Goal: Task Accomplishment & Management: Manage account settings

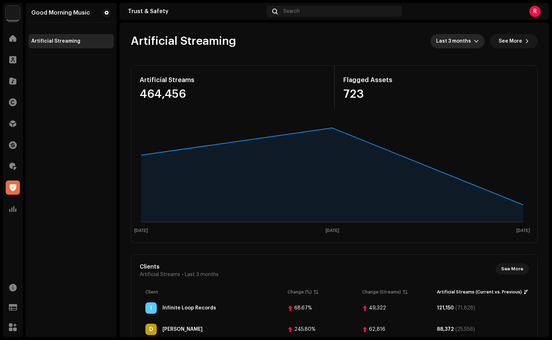
scroll to position [69, 0]
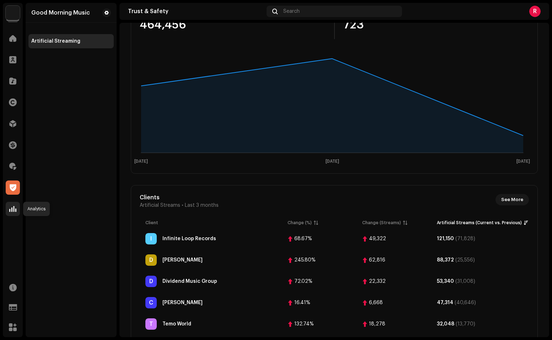
click at [9, 212] on div at bounding box center [13, 209] width 14 height 14
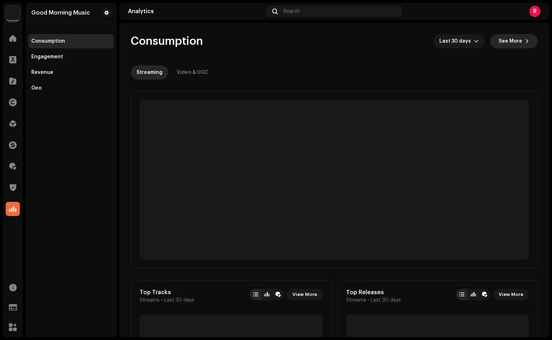
click at [513, 38] on span "See More" at bounding box center [509, 41] width 23 height 14
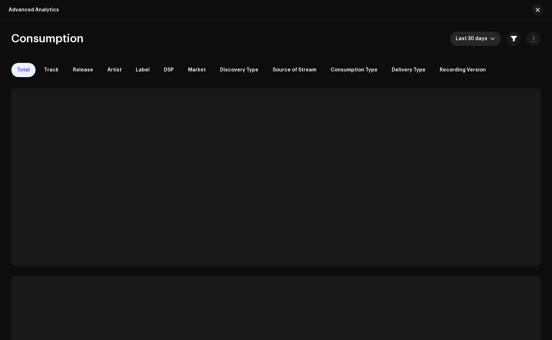
click at [479, 41] on span "Last 30 days" at bounding box center [473, 39] width 34 height 14
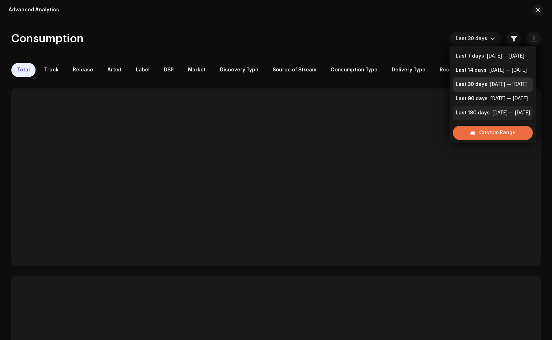
click at [471, 110] on div "Last 180 days" at bounding box center [473, 112] width 34 height 7
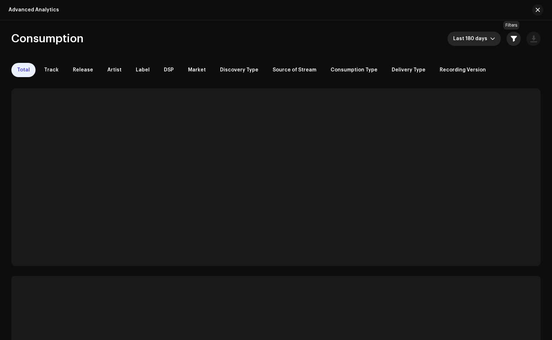
click at [512, 38] on span "button" at bounding box center [514, 39] width 6 height 6
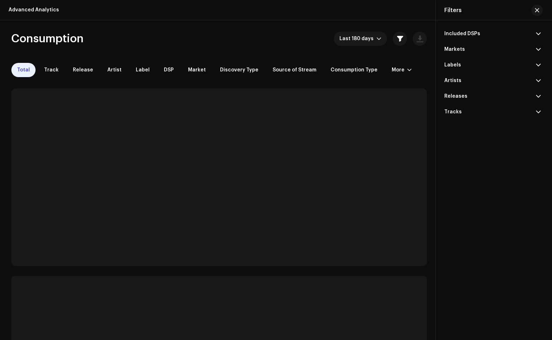
click at [460, 113] on p-accordion-header "Tracks" at bounding box center [492, 112] width 96 height 16
click at [462, 82] on p-accordion-header "Artists" at bounding box center [492, 81] width 96 height 16
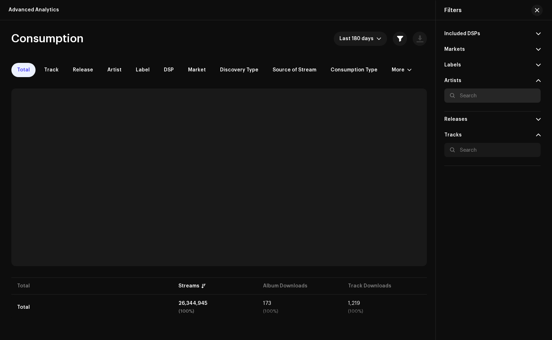
click at [467, 91] on input "text" at bounding box center [492, 95] width 96 height 14
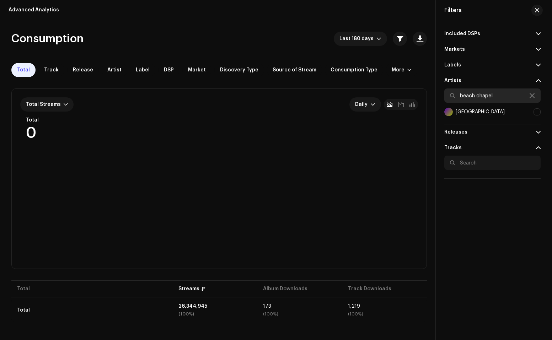
type input "beach chapel"
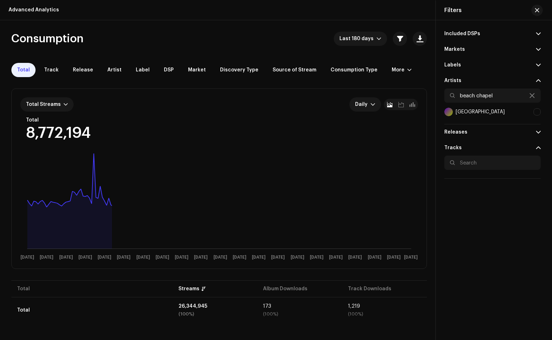
click at [538, 112] on div at bounding box center [536, 111] width 7 height 7
checkbox input "true"
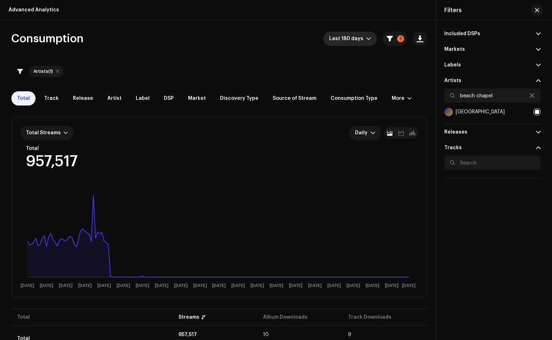
click at [340, 37] on span "Last 180 days" at bounding box center [347, 39] width 37 height 14
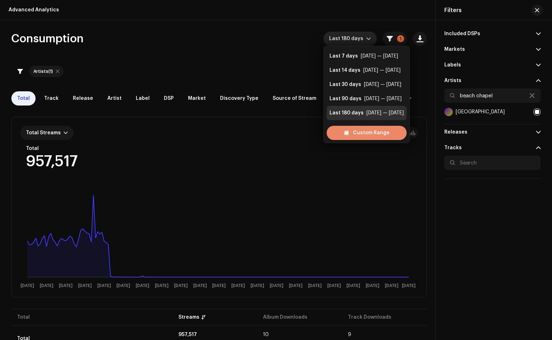
scroll to position [11, 0]
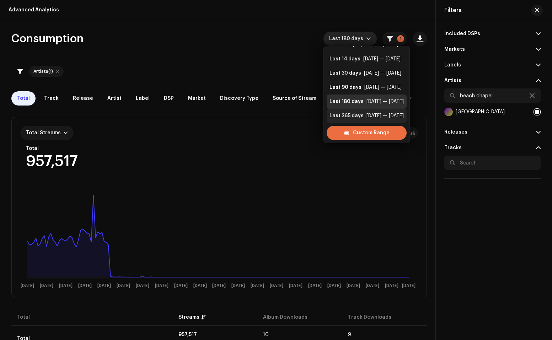
click at [354, 114] on div "Last 365 days" at bounding box center [346, 115] width 34 height 7
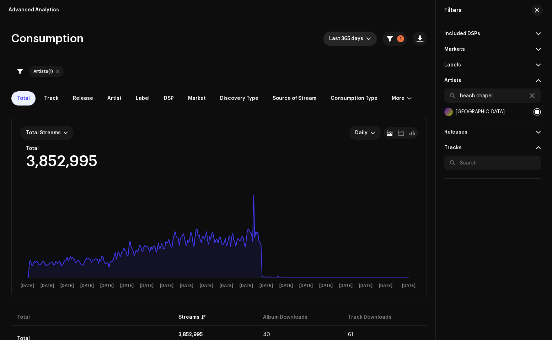
click at [367, 37] on icon "dropdown trigger" at bounding box center [368, 38] width 5 height 5
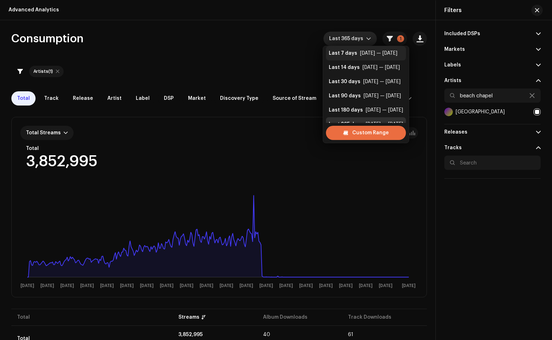
scroll to position [14, 0]
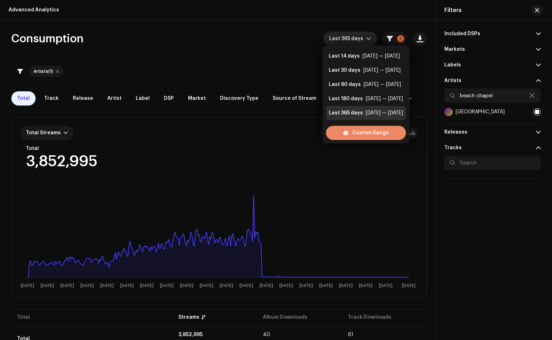
click at [367, 131] on span "Custom Range" at bounding box center [370, 133] width 37 height 14
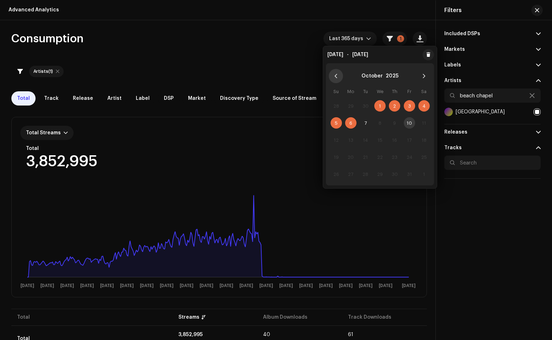
click at [336, 75] on icon "Previous Month" at bounding box center [335, 76] width 5 height 5
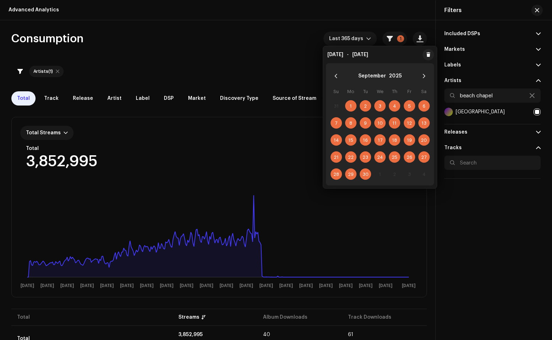
click at [336, 75] on icon "Previous Month" at bounding box center [335, 76] width 5 height 5
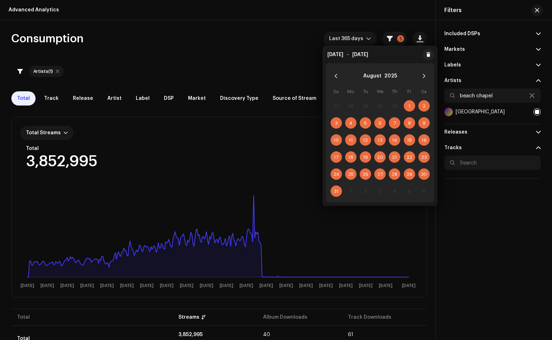
click at [336, 75] on icon "Previous Month" at bounding box center [335, 76] width 5 height 5
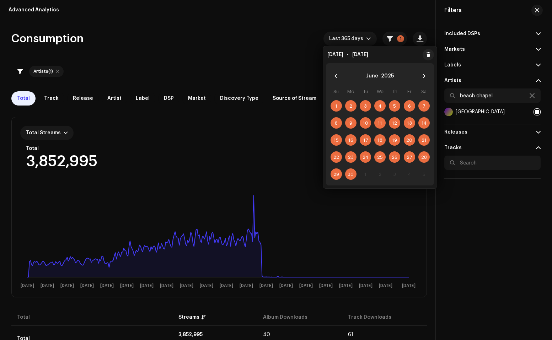
click at [336, 75] on icon "Previous Month" at bounding box center [335, 76] width 5 height 5
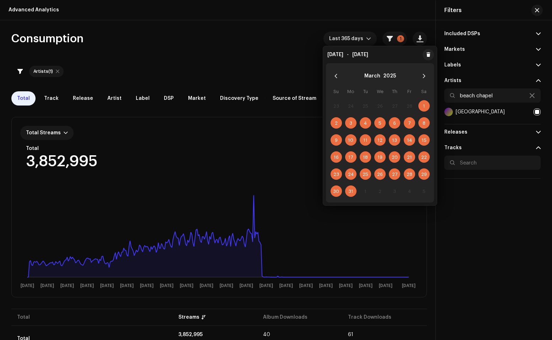
click at [336, 75] on icon "Previous Month" at bounding box center [335, 76] width 5 height 5
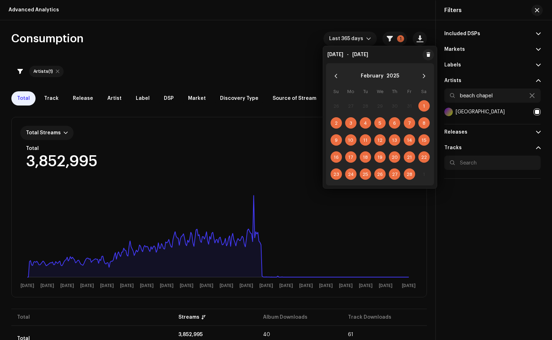
click at [336, 75] on icon "Previous Month" at bounding box center [335, 76] width 5 height 5
click at [339, 75] on button "Previous Month" at bounding box center [336, 76] width 14 height 14
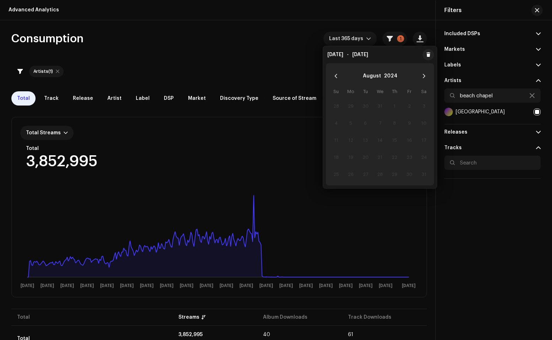
click at [339, 75] on button "Previous Month" at bounding box center [336, 76] width 14 height 14
click at [423, 76] on icon "Next Month" at bounding box center [423, 76] width 5 height 5
click at [393, 53] on div "Oct 7, 2024 - Oct 6, 2025" at bounding box center [380, 54] width 114 height 11
click at [362, 40] on span "Last 365 days" at bounding box center [347, 39] width 37 height 14
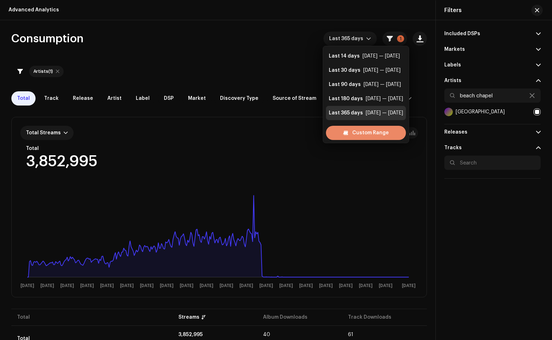
click at [364, 129] on span "Custom Range" at bounding box center [370, 133] width 37 height 14
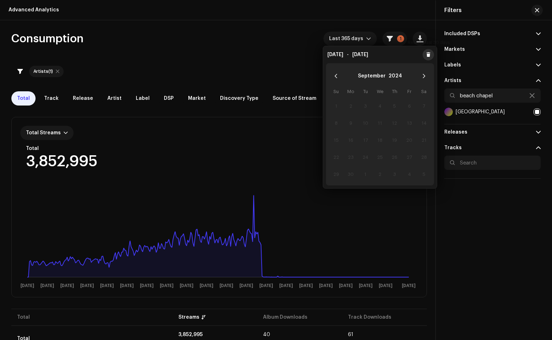
click at [430, 52] on button at bounding box center [427, 54] width 11 height 11
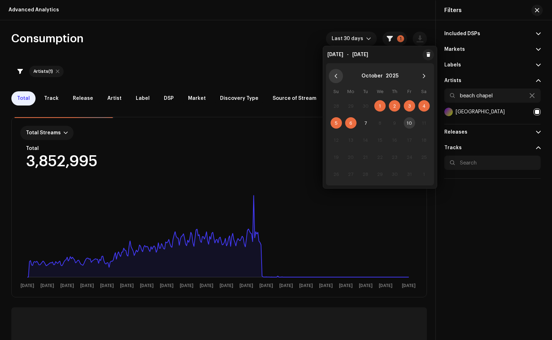
click at [340, 76] on button "Previous Month" at bounding box center [336, 76] width 14 height 14
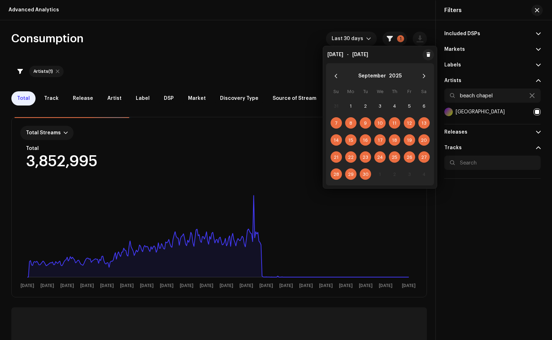
click at [340, 76] on button "Previous Month" at bounding box center [336, 76] width 14 height 14
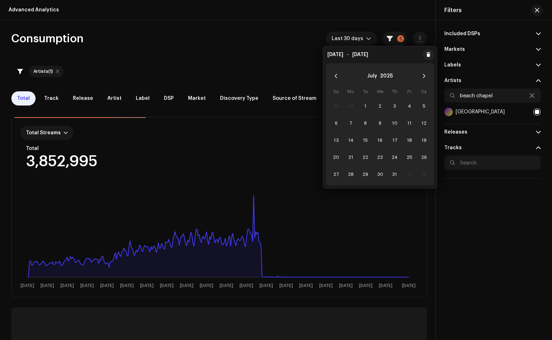
click at [340, 76] on button "Previous Month" at bounding box center [336, 76] width 14 height 14
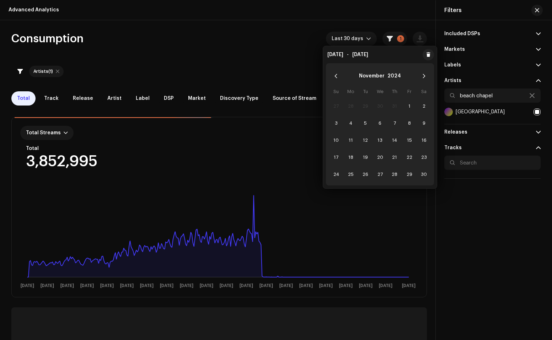
click at [340, 76] on button "Previous Month" at bounding box center [336, 76] width 14 height 14
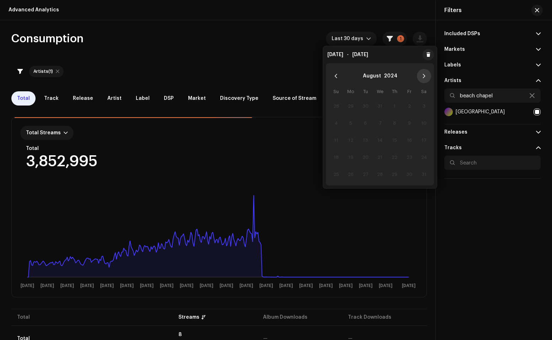
click at [425, 75] on icon "Next Month" at bounding box center [423, 76] width 5 height 5
click at [339, 74] on button "Previous Month" at bounding box center [336, 76] width 14 height 14
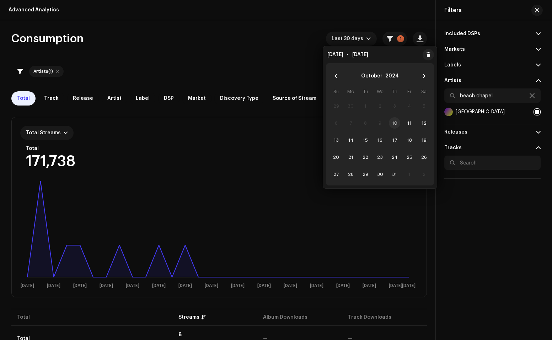
click at [395, 122] on span "10" at bounding box center [394, 122] width 11 height 11
click at [427, 75] on button "Next Month" at bounding box center [424, 76] width 14 height 14
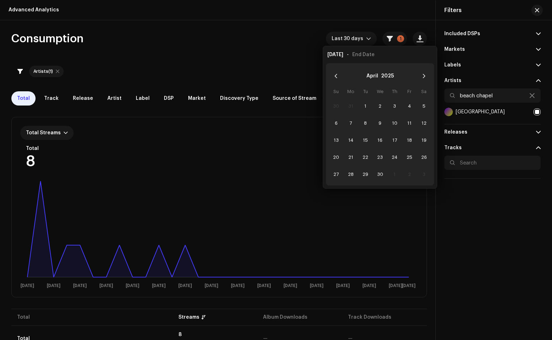
click at [427, 75] on button "Next Month" at bounding box center [424, 76] width 14 height 14
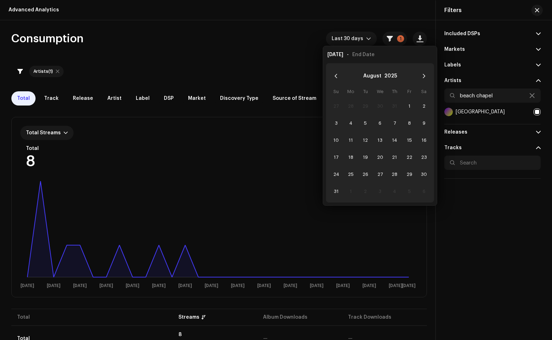
click at [427, 75] on button "Next Month" at bounding box center [424, 76] width 14 height 14
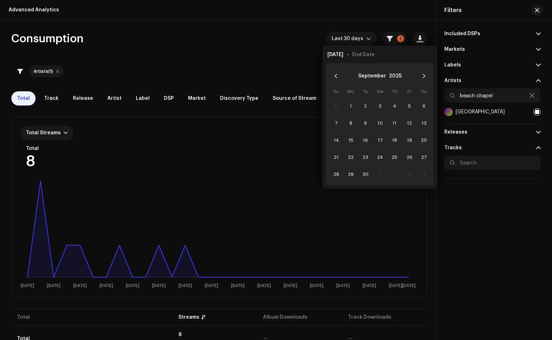
click at [427, 75] on button "Next Month" at bounding box center [424, 76] width 14 height 14
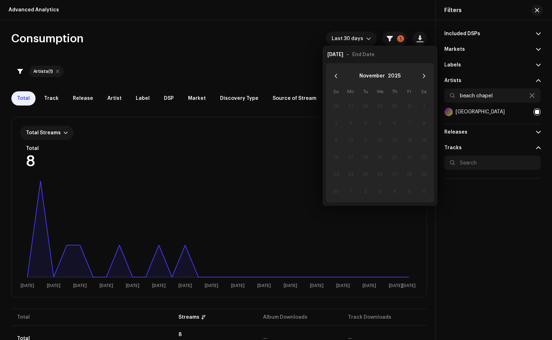
click at [427, 75] on button "Next Month" at bounding box center [424, 76] width 14 height 14
click at [341, 74] on button "Previous Month" at bounding box center [336, 76] width 14 height 14
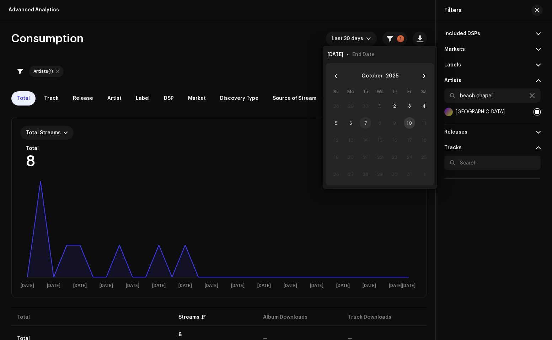
click at [366, 124] on span "7" at bounding box center [365, 122] width 11 height 11
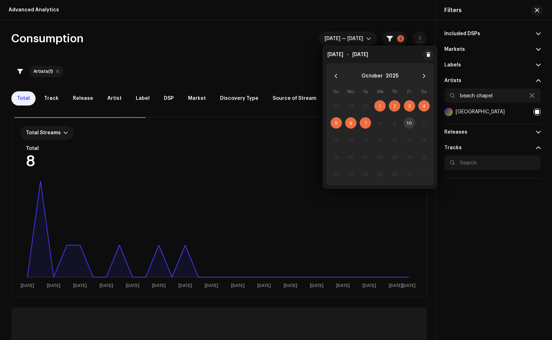
click at [484, 170] on div at bounding box center [492, 167] width 96 height 23
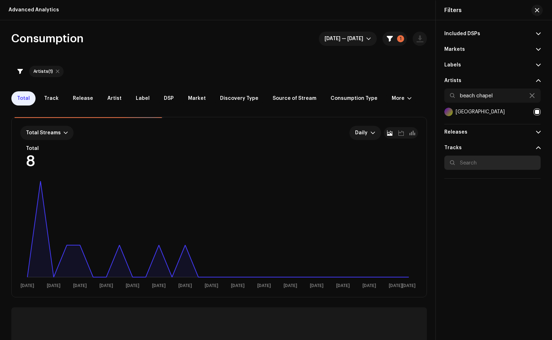
click at [483, 165] on input "text" at bounding box center [492, 163] width 96 height 14
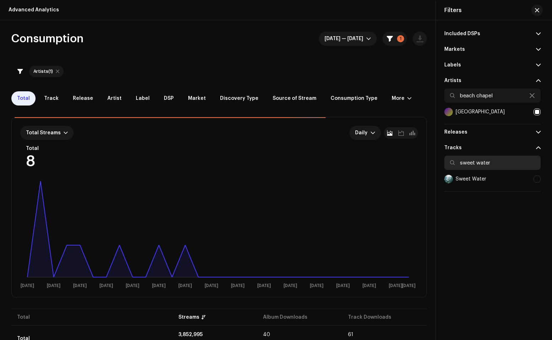
type input "sweet water"
click at [484, 183] on div "Sweet Water" at bounding box center [465, 179] width 42 height 9
checkbox input "true"
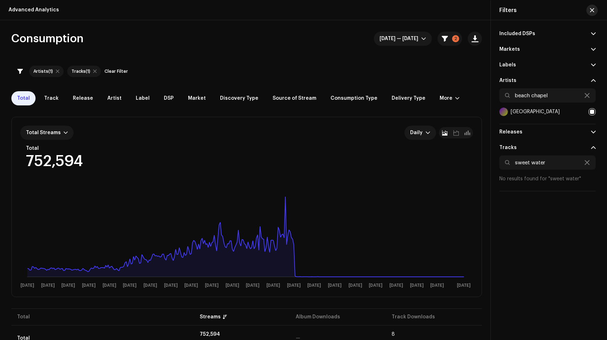
click at [551, 9] on span "button" at bounding box center [592, 10] width 4 height 6
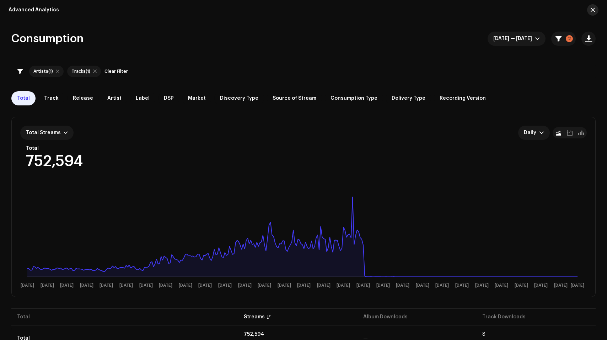
click at [551, 8] on button "button" at bounding box center [592, 9] width 11 height 11
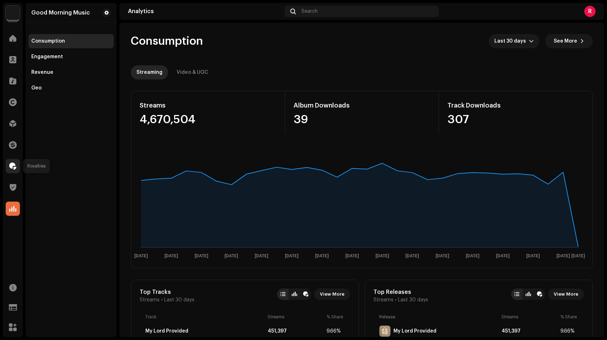
click at [13, 164] on span at bounding box center [12, 166] width 7 height 6
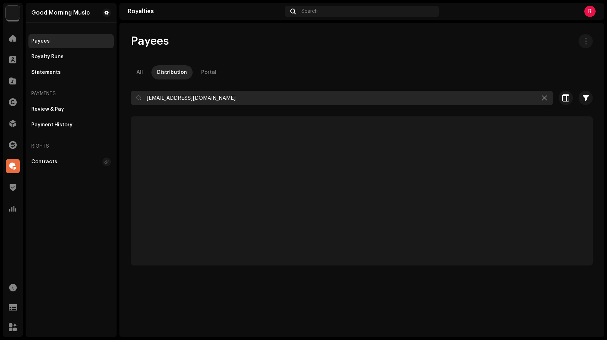
click at [206, 92] on input "cherylannbooking@gmail.com" at bounding box center [342, 98] width 422 height 14
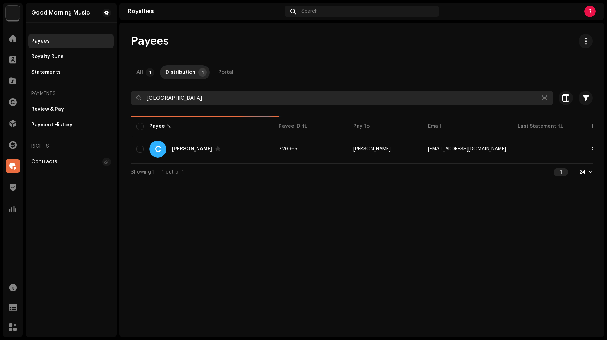
type input "Beach Chapel"
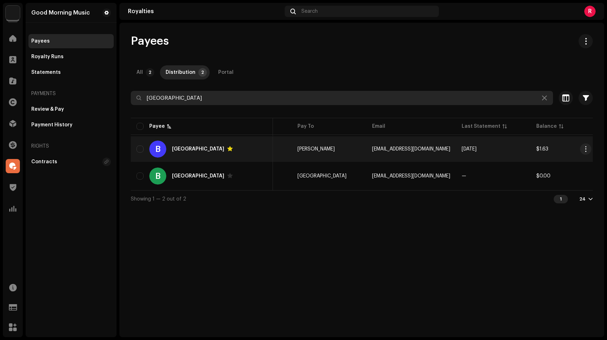
scroll to position [0, 61]
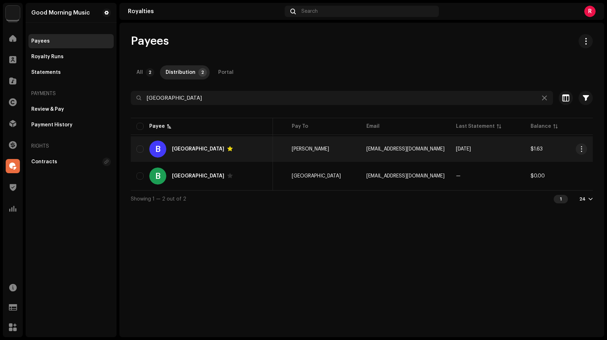
click at [242, 150] on div "B Beach Chapel" at bounding box center [201, 149] width 131 height 17
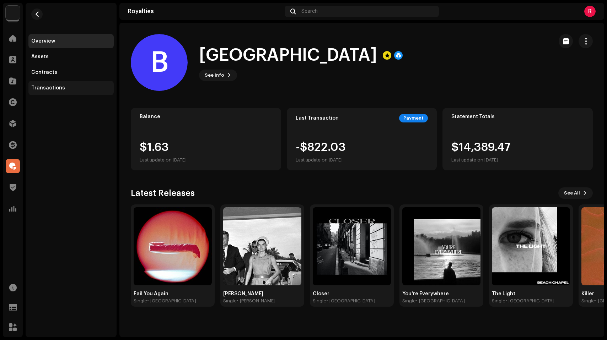
click at [49, 86] on div "Transactions" at bounding box center [48, 88] width 34 height 6
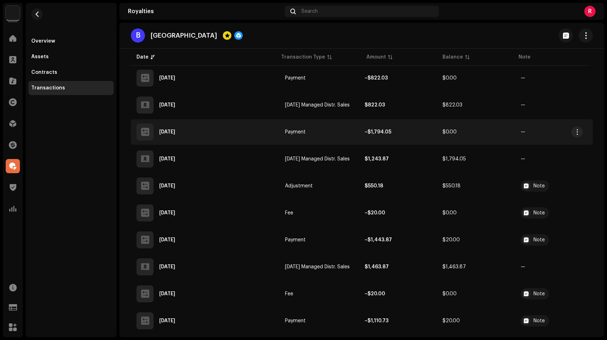
scroll to position [157, 0]
